Goal: Check status: Check status

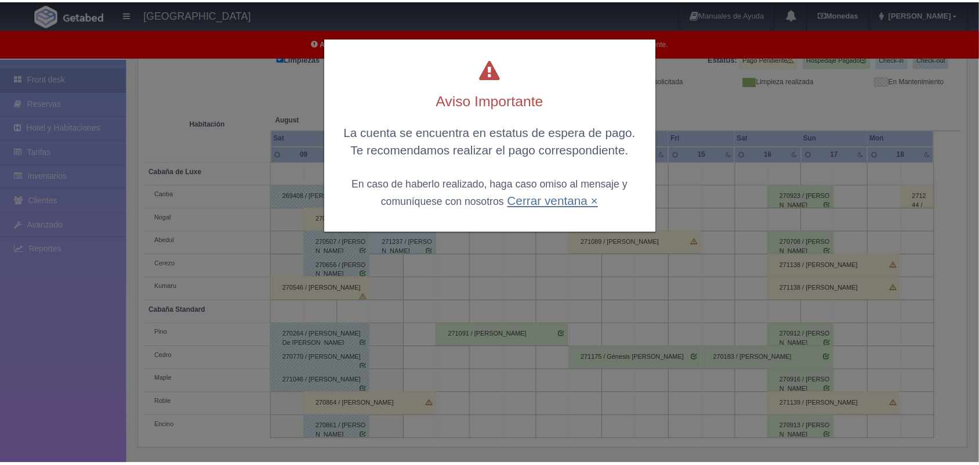
scroll to position [161, 0]
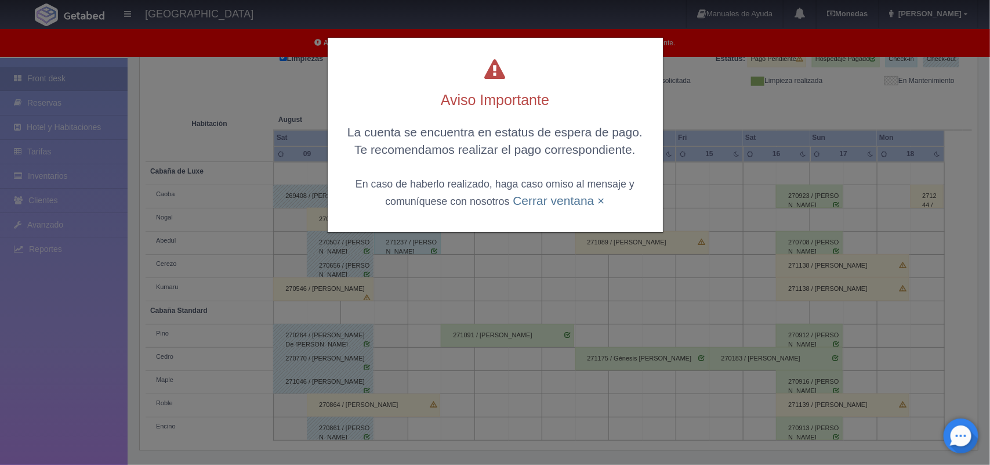
click at [551, 209] on div "Aviso Importante La cuenta se encuentra en estatus de espera de pago. Te recome…" at bounding box center [495, 135] width 335 height 194
click at [565, 199] on link "Cerrar ventana ×" at bounding box center [559, 200] width 92 height 13
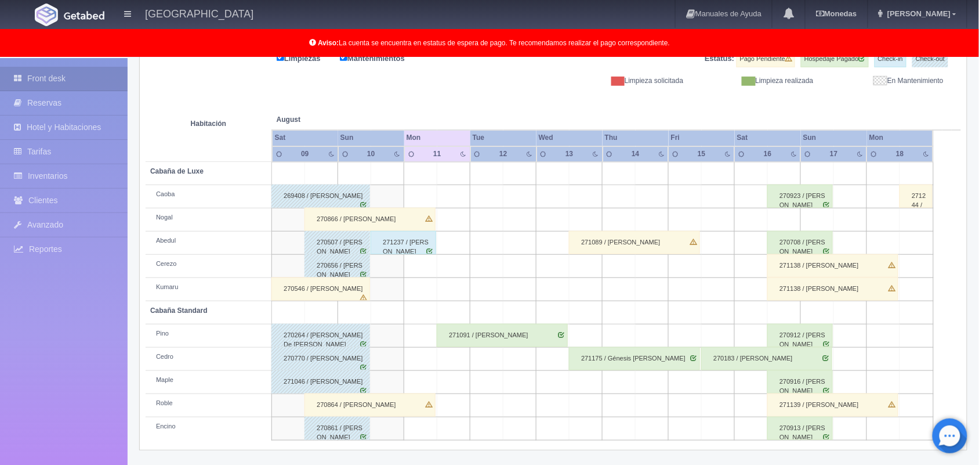
click at [513, 339] on div "271091 / [PERSON_NAME]" at bounding box center [502, 335] width 131 height 23
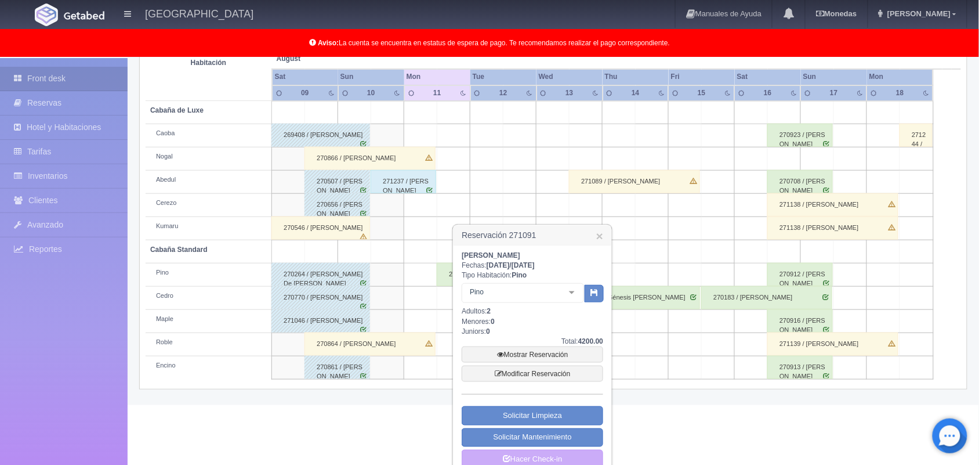
scroll to position [240, 0]
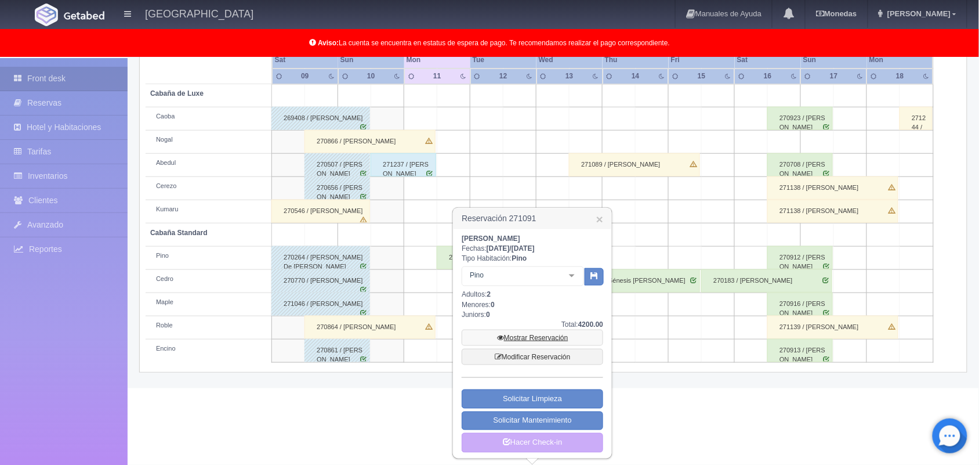
click at [531, 336] on link "Mostrar Reservación" at bounding box center [533, 337] width 142 height 16
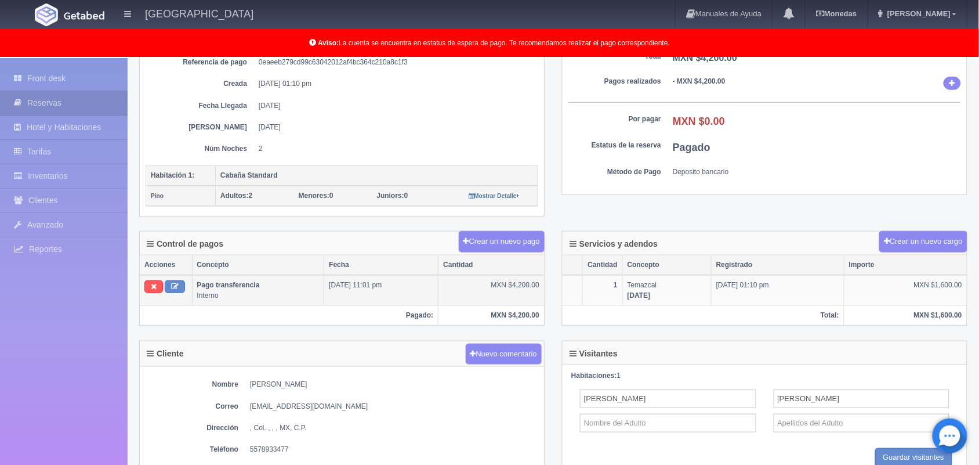
scroll to position [351, 0]
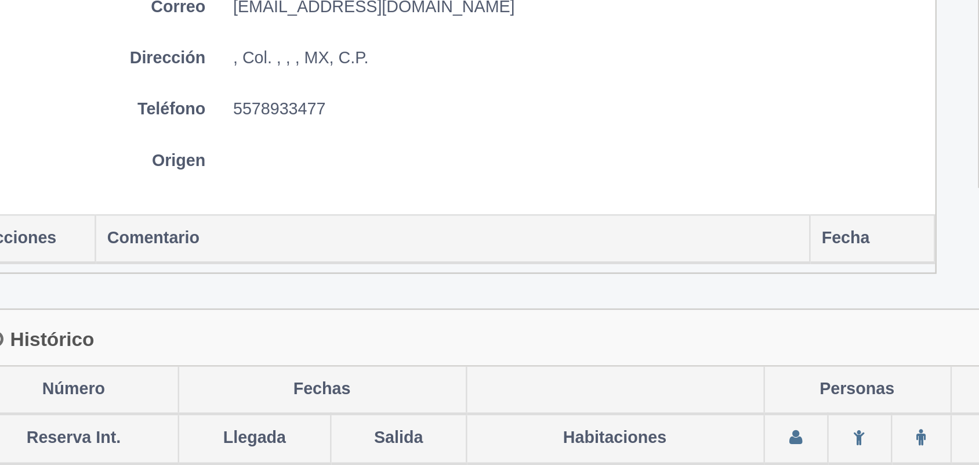
click at [299, 272] on div "Nombre [PERSON_NAME] Correo [EMAIL_ADDRESS][DOMAIN_NAME] Dirección , Col. , , ,…" at bounding box center [342, 239] width 404 height 126
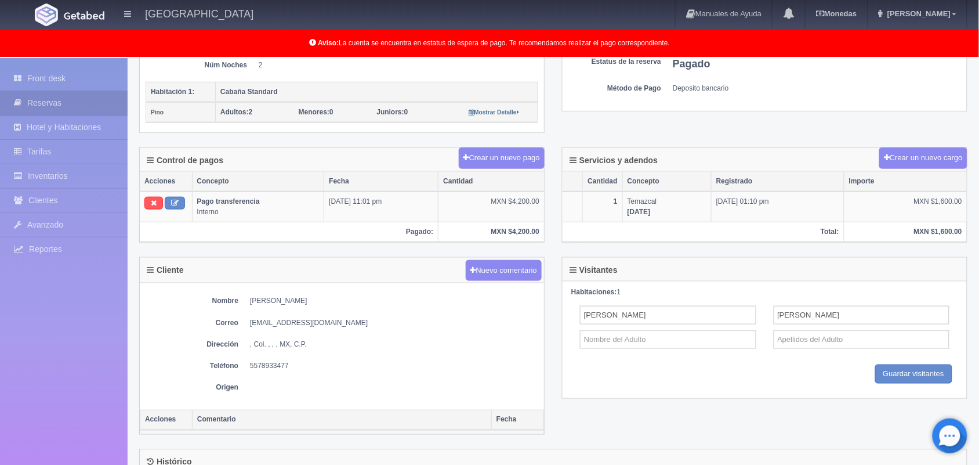
scroll to position [187, 0]
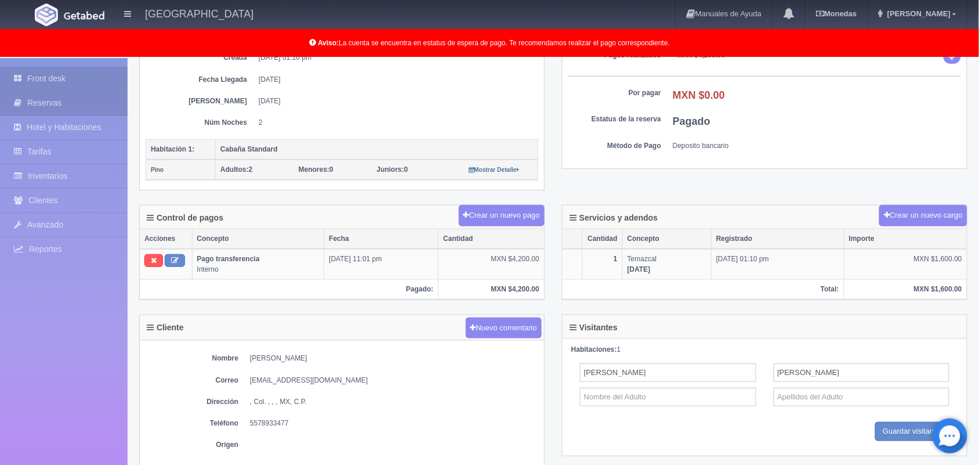
click at [63, 83] on link "Front desk" at bounding box center [64, 79] width 128 height 24
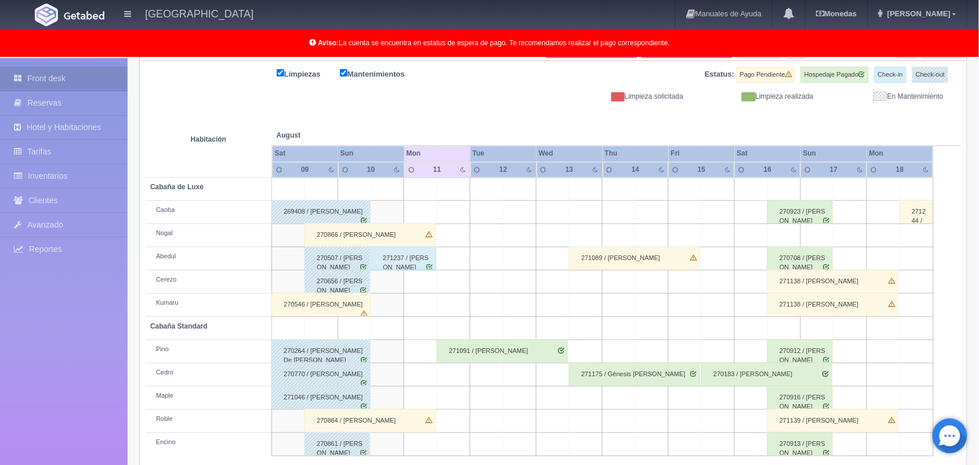
scroll to position [161, 0]
